Goal: Task Accomplishment & Management: Complete application form

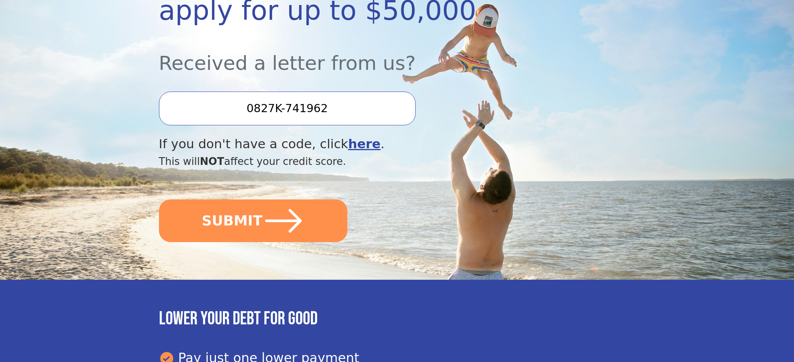
scroll to position [191, 0]
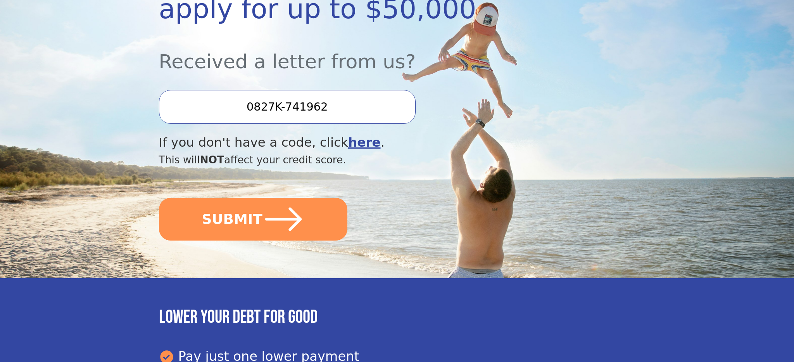
click at [250, 226] on button "SUBMIT" at bounding box center [253, 219] width 188 height 43
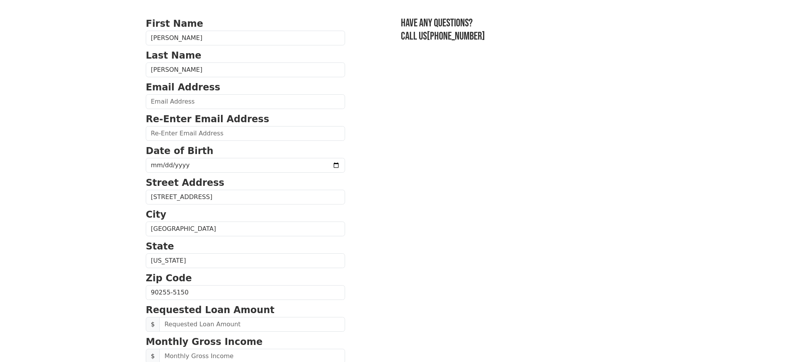
scroll to position [22, 0]
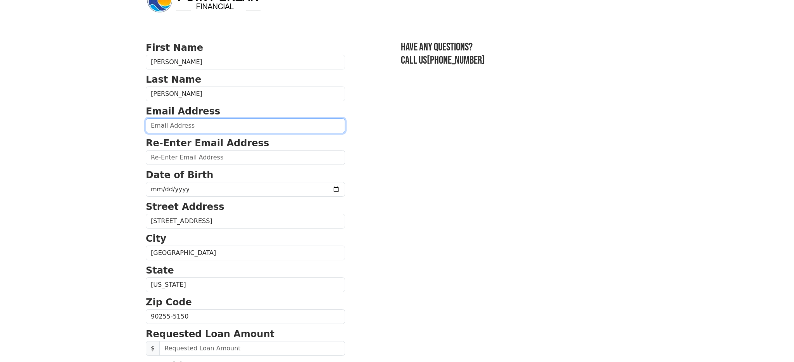
click at [164, 128] on input "email" at bounding box center [245, 125] width 199 height 15
type input "[EMAIL_ADDRESS][DOMAIN_NAME]"
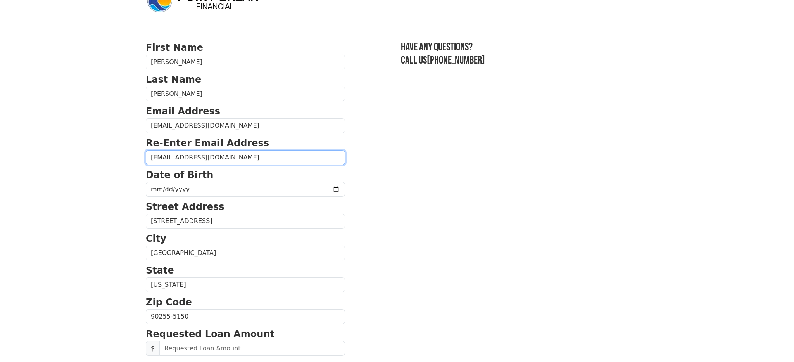
scroll to position [54, 0]
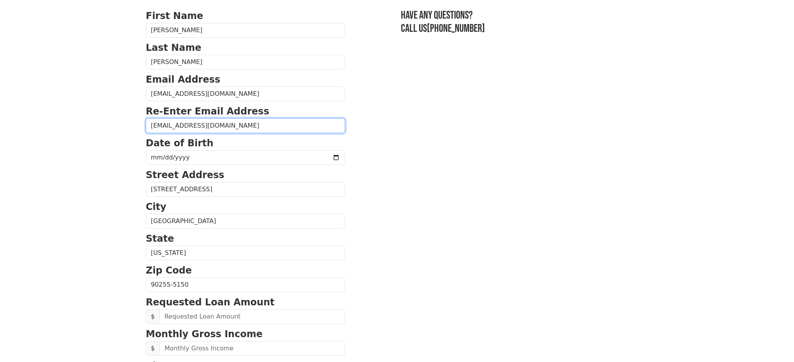
type input "[EMAIL_ADDRESS][DOMAIN_NAME]"
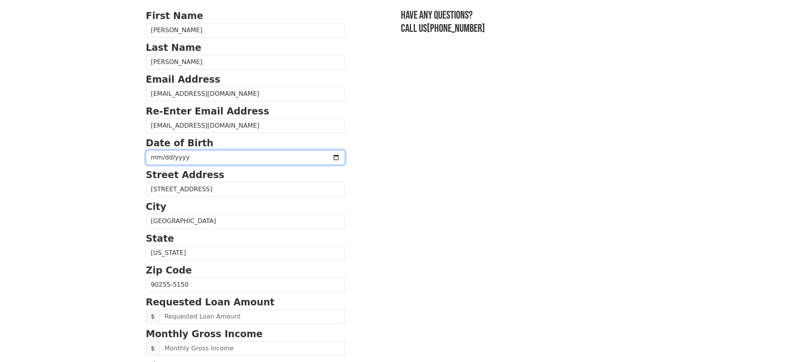
click at [154, 154] on input "date" at bounding box center [245, 157] width 199 height 15
type input "1994-07-14"
click at [377, 158] on section "First Name Abraham Last Name Garcia Email Address abr_garcia@yahoo.com Re-Enter…" at bounding box center [397, 285] width 502 height 553
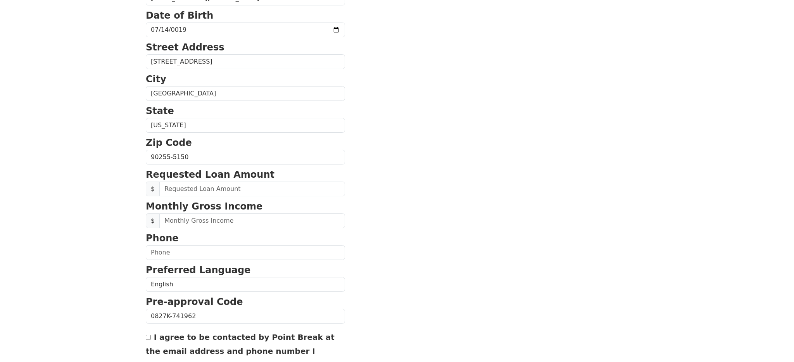
scroll to position [227, 0]
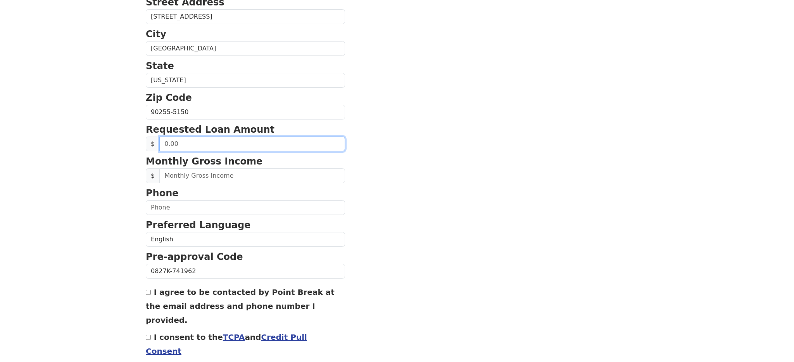
click at [206, 143] on input "text" at bounding box center [252, 143] width 186 height 15
type input "20,000.00"
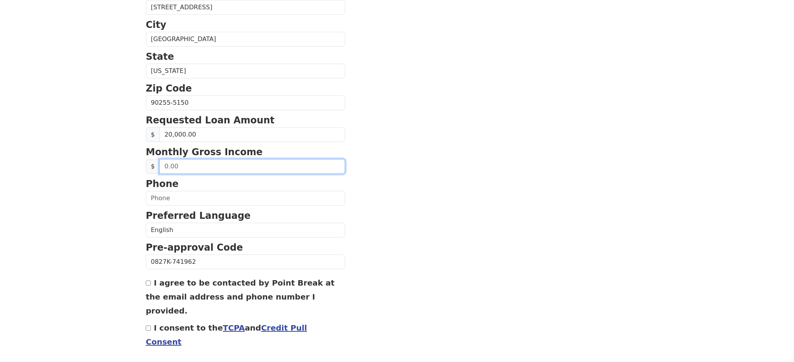
click at [173, 167] on input "text" at bounding box center [252, 166] width 186 height 15
type input "3,500.00"
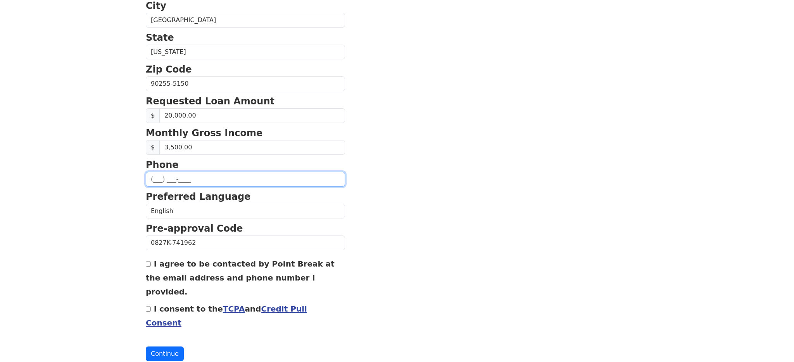
click at [172, 177] on input "text" at bounding box center [245, 179] width 199 height 15
type input "(323) 428-1585"
click at [438, 198] on section "First Name Abraham Last Name Garcia Email Address abr_garcia@yahoo.com Re-Enter…" at bounding box center [397, 84] width 502 height 553
click at [148, 266] on input "I agree to be contacted by Point Break at the email address and phone number I …" at bounding box center [148, 264] width 5 height 5
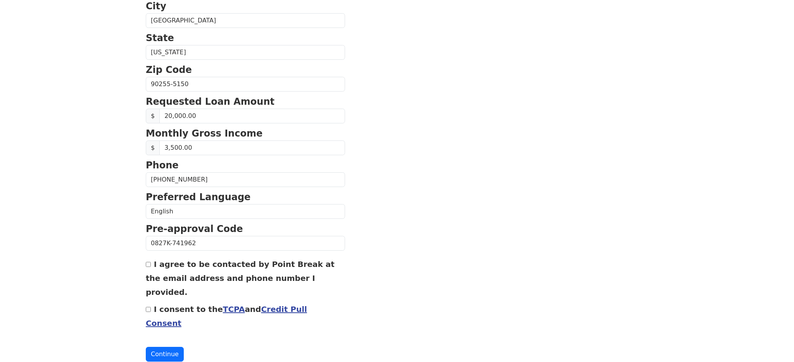
checkbox input "true"
click at [149, 307] on input "I consent to the TCPA and Credit Pull Consent" at bounding box center [148, 309] width 5 height 5
checkbox input "true"
click at [167, 346] on button "Continue" at bounding box center [165, 353] width 38 height 15
